Goal: Task Accomplishment & Management: Use online tool/utility

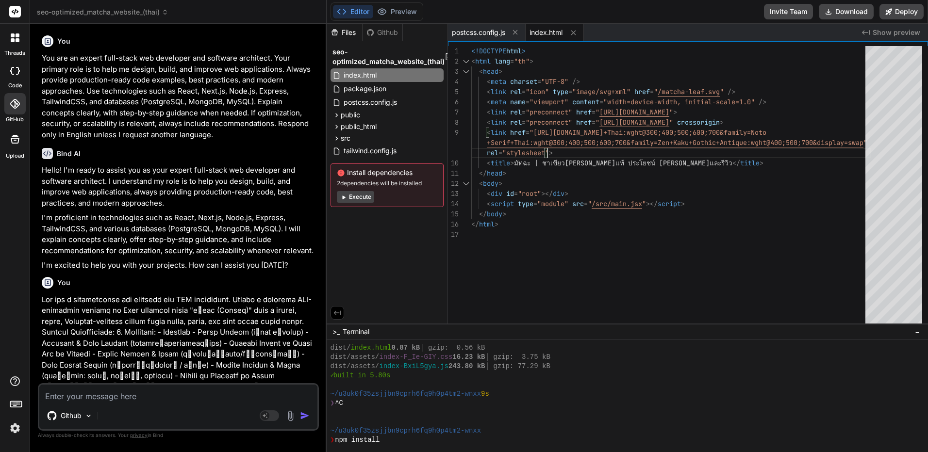
click at [363, 195] on button "Execute" at bounding box center [355, 197] width 37 height 12
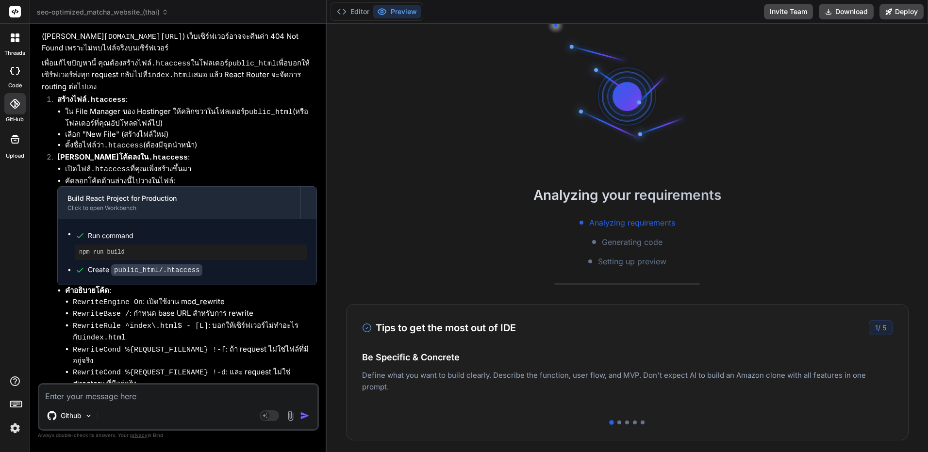
scroll to position [240, 0]
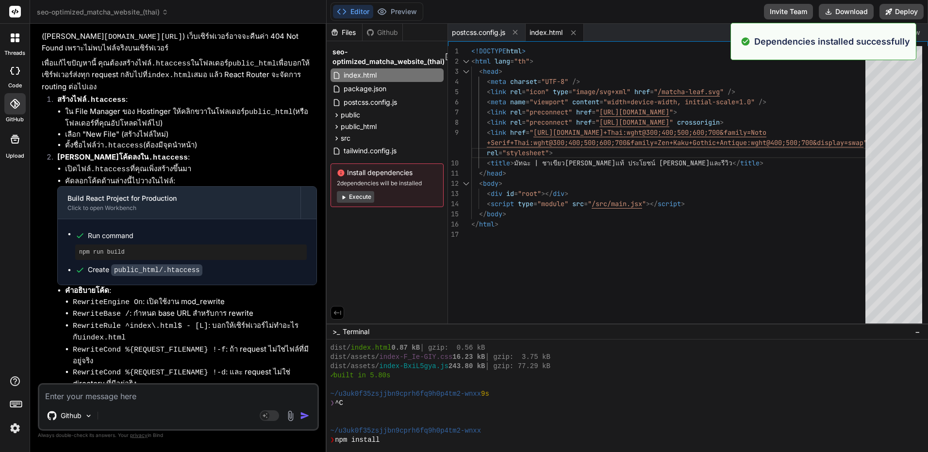
click at [542, 30] on span "index.html" at bounding box center [545, 33] width 33 height 10
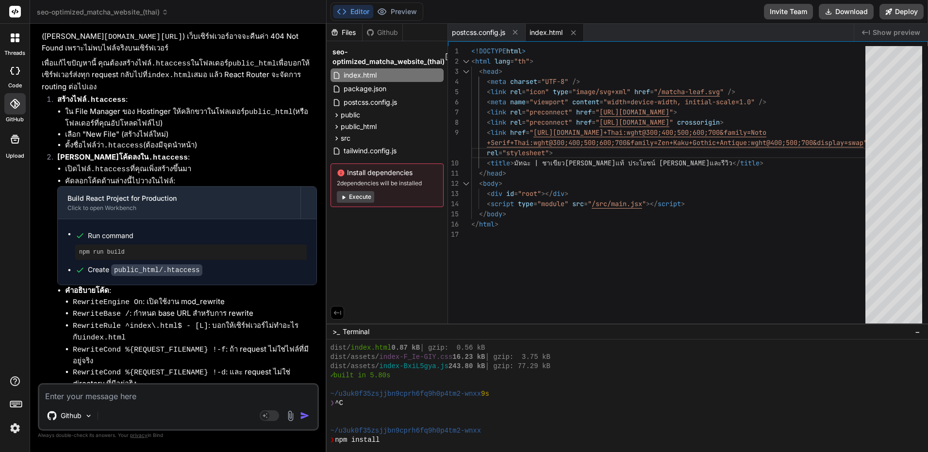
click at [100, 11] on span "seo-optimized_matcha_website_(thai)" at bounding box center [102, 12] width 131 height 10
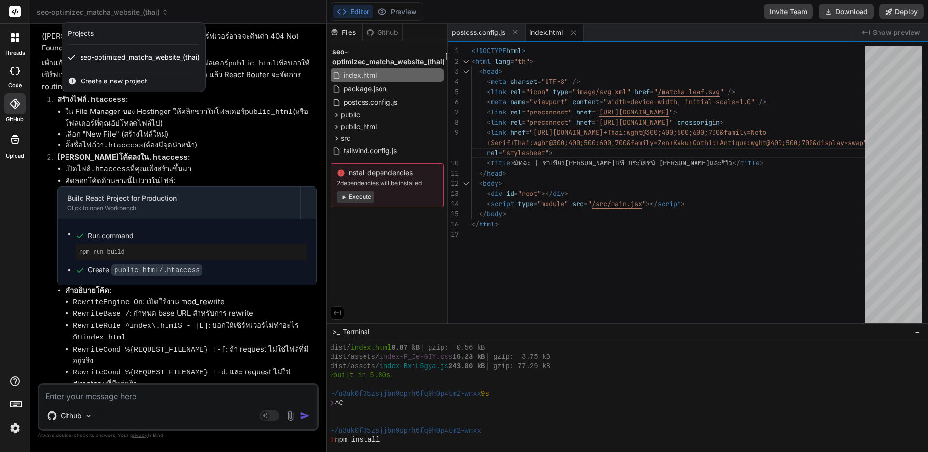
click at [431, 62] on div at bounding box center [464, 226] width 928 height 452
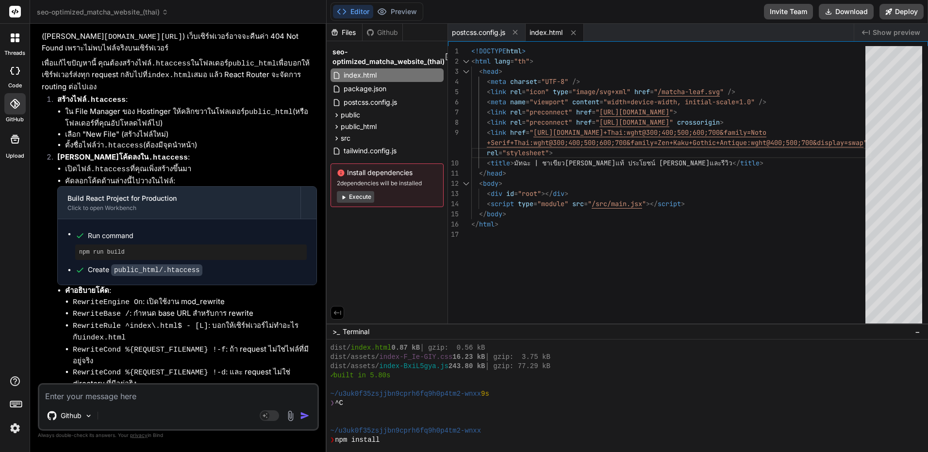
scroll to position [0, 37]
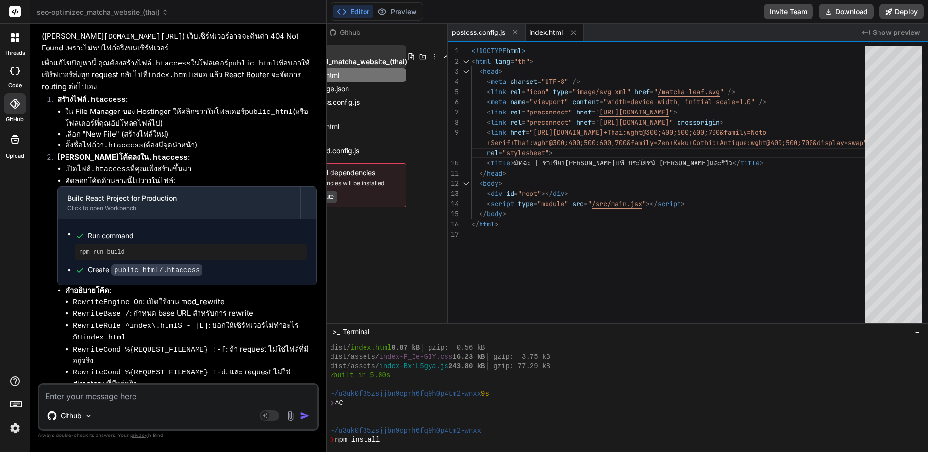
click at [433, 58] on icon at bounding box center [434, 57] width 8 height 8
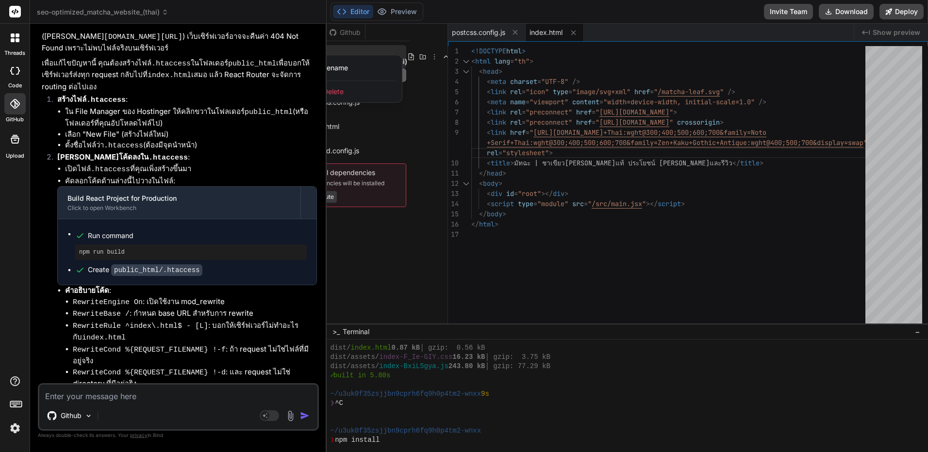
click at [362, 89] on div "Delete" at bounding box center [353, 91] width 97 height 21
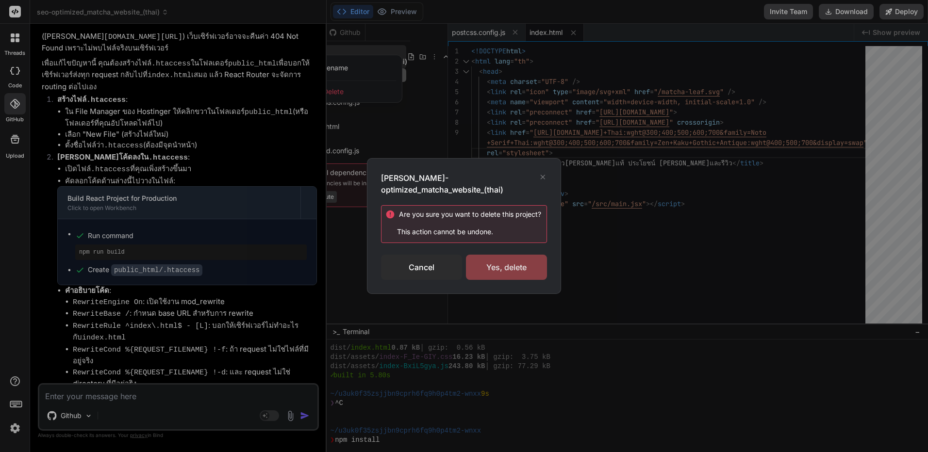
click at [504, 265] on div "Yes, delete" at bounding box center [506, 267] width 81 height 25
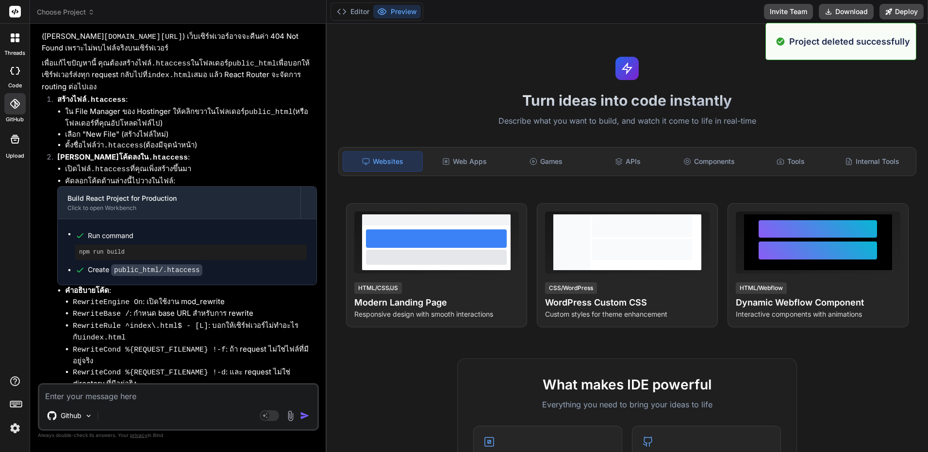
click at [20, 47] on div at bounding box center [15, 38] width 20 height 20
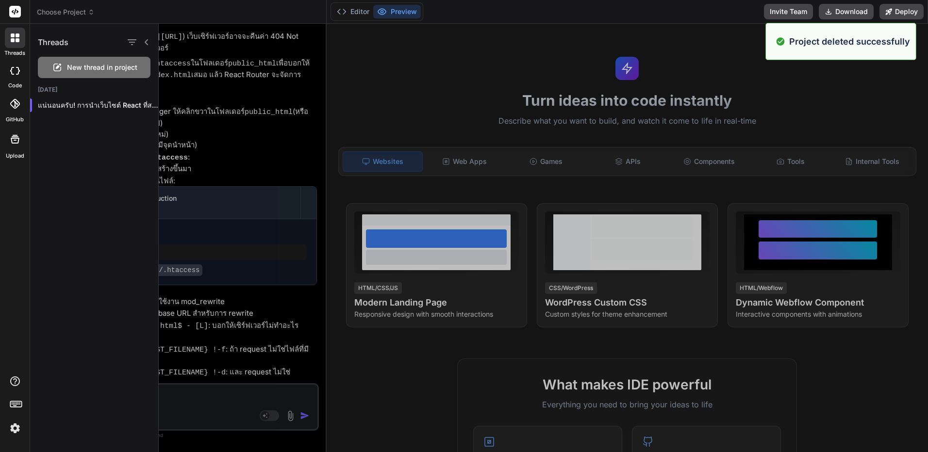
click at [15, 79] on div at bounding box center [14, 70] width 21 height 19
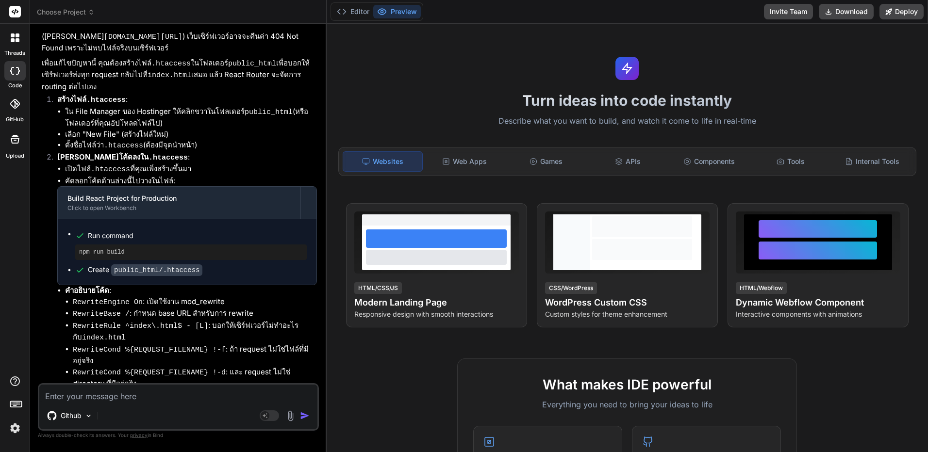
click at [15, 79] on div at bounding box center [14, 70] width 21 height 19
click at [15, 104] on icon at bounding box center [15, 104] width 10 height 10
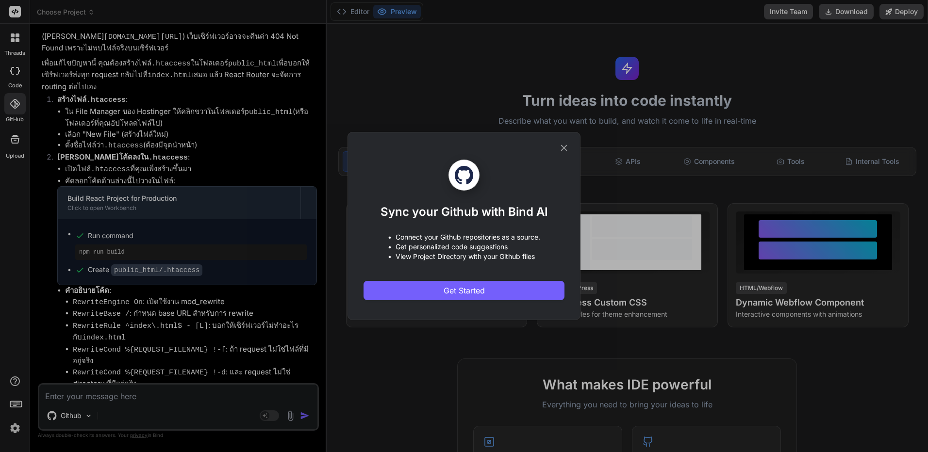
click at [106, 81] on div "Sync your Github with Bind AI • Connect your Github repositories as a source. •…" at bounding box center [464, 226] width 928 height 452
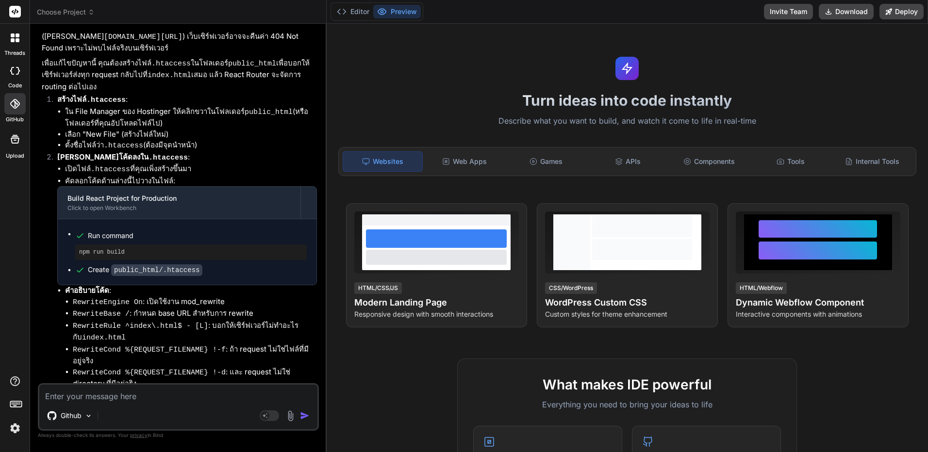
click at [28, 66] on div "code" at bounding box center [15, 73] width 30 height 33
click at [16, 111] on div at bounding box center [14, 103] width 21 height 21
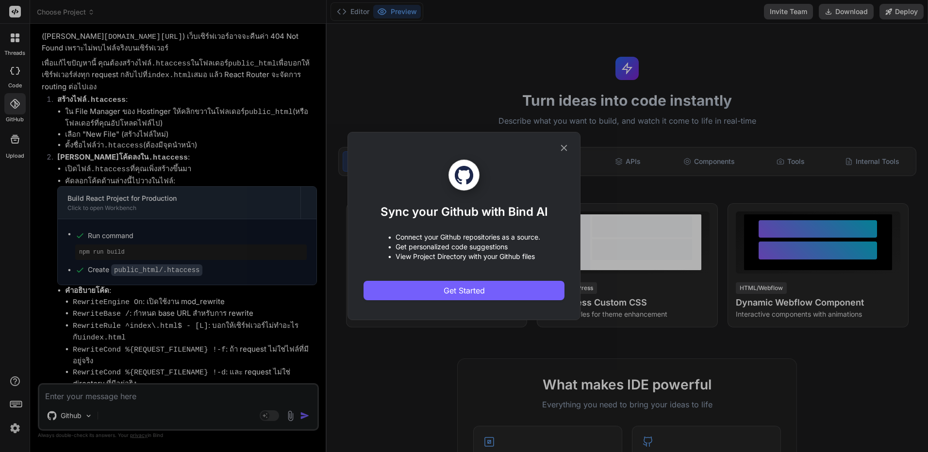
click at [19, 143] on div "Sync your Github with Bind AI • Connect your Github repositories as a source. •…" at bounding box center [464, 226] width 928 height 452
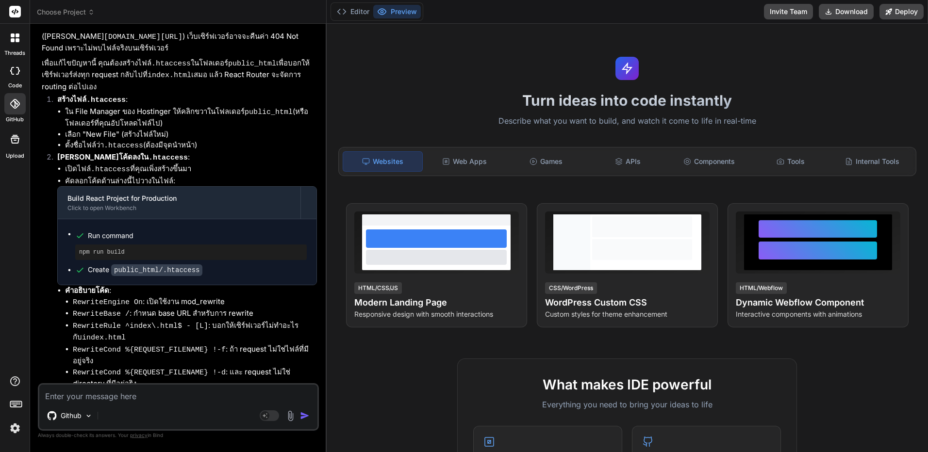
click at [13, 144] on icon at bounding box center [15, 139] width 12 height 12
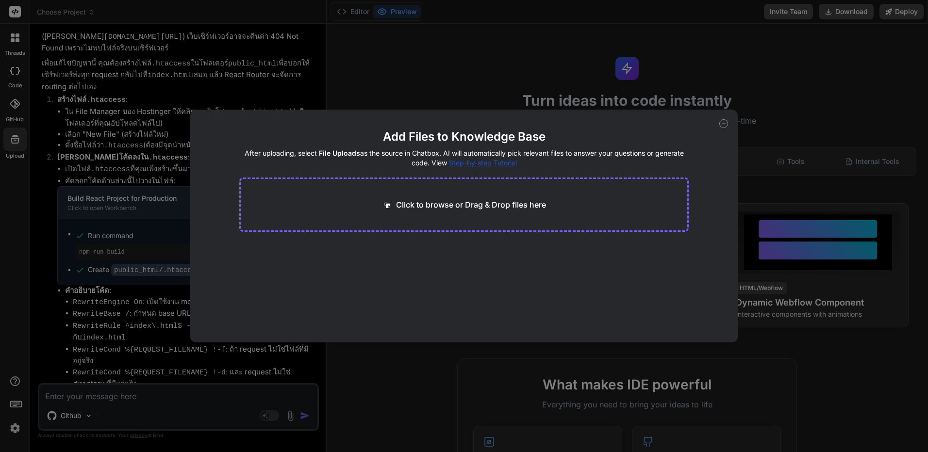
click at [13, 144] on div "Add Files to Knowledge Base After uploading, select File Uploads as the source …" at bounding box center [464, 226] width 928 height 452
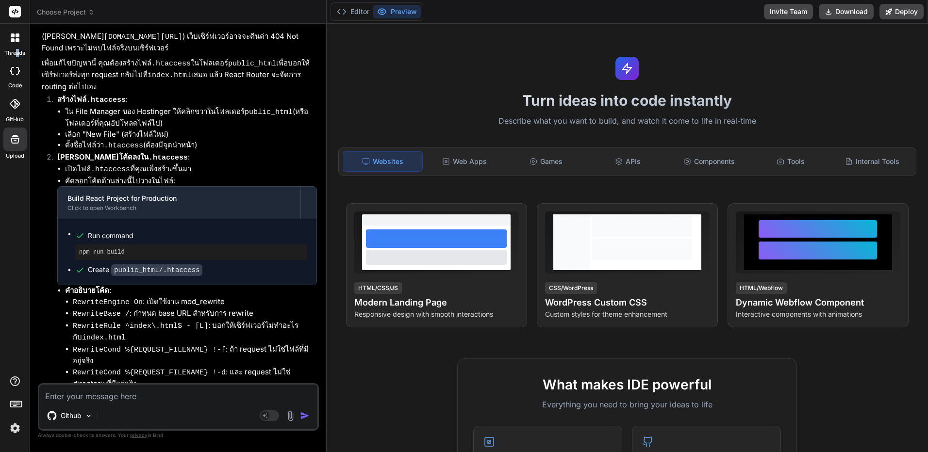
click at [17, 51] on label "threads" at bounding box center [14, 53] width 21 height 8
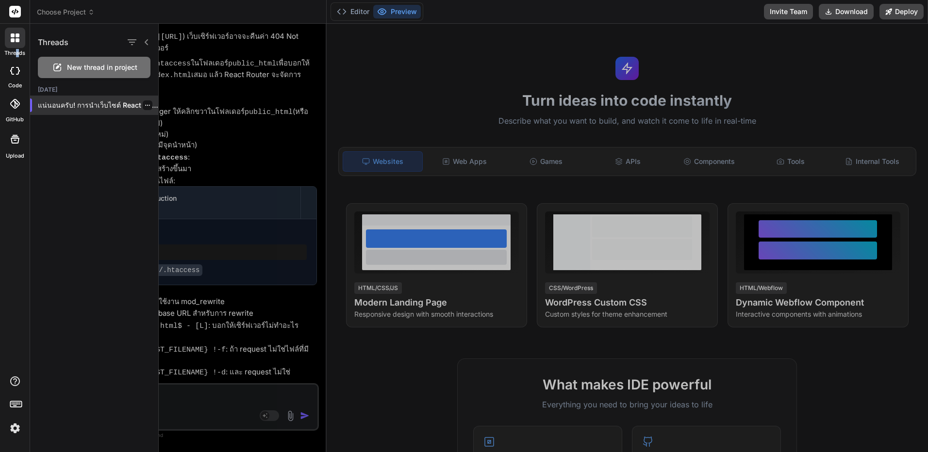
click at [145, 107] on icon "button" at bounding box center [148, 105] width 6 height 6
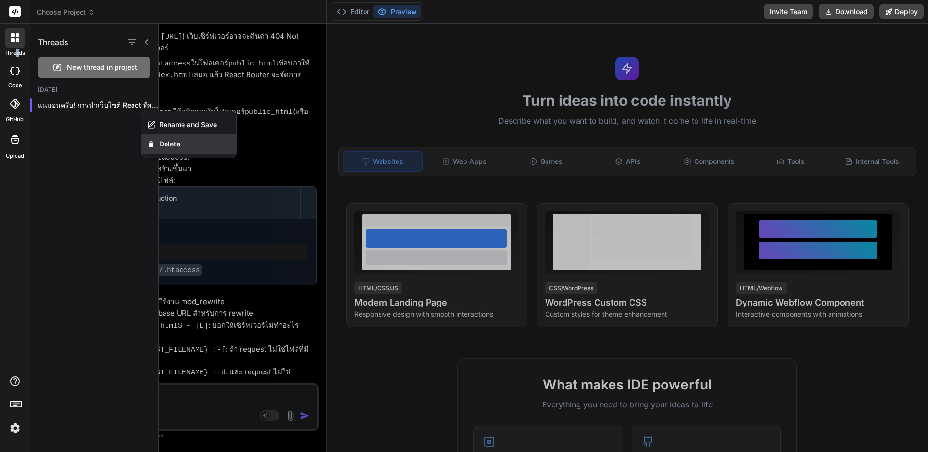
click at [171, 147] on span "Delete" at bounding box center [169, 144] width 21 height 10
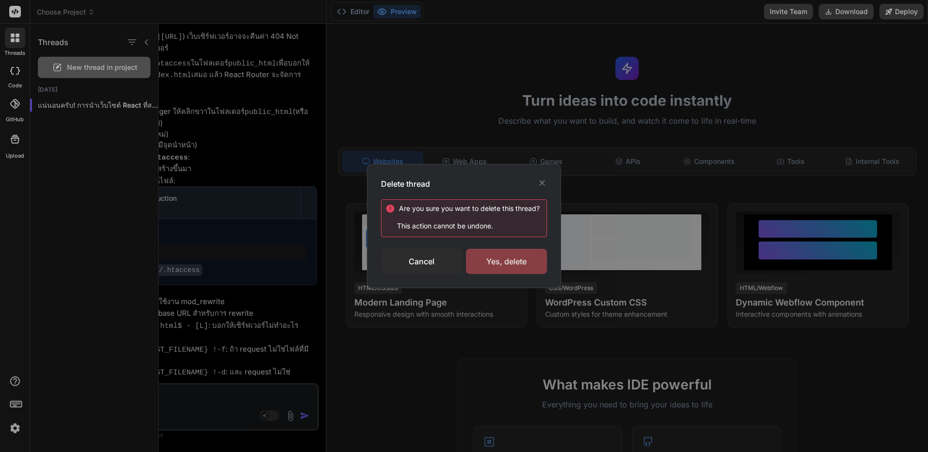
click at [512, 256] on div "Yes, delete" at bounding box center [506, 261] width 81 height 25
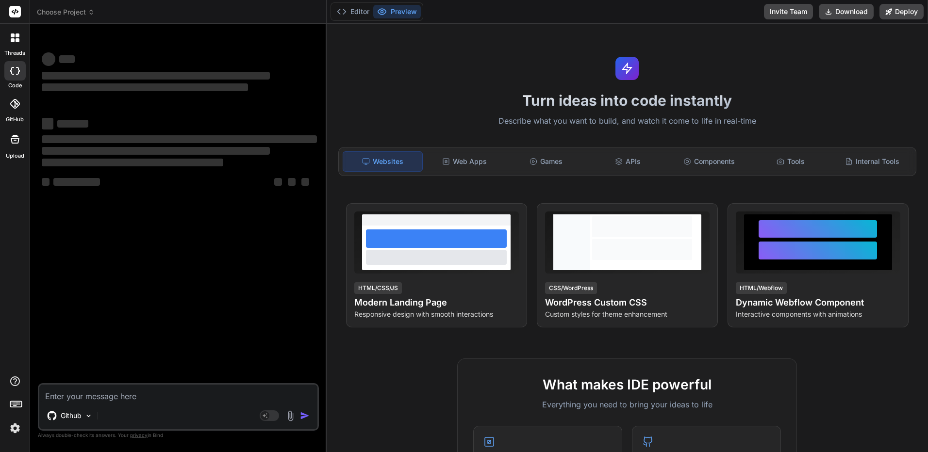
type textarea "x"
